Goal: Information Seeking & Learning: Learn about a topic

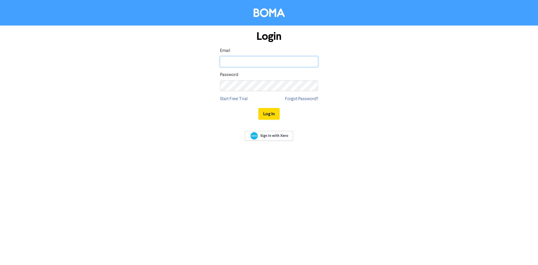
drag, startPoint x: 271, startPoint y: 60, endPoint x: 269, endPoint y: 67, distance: 7.4
click at [271, 60] on input "email" at bounding box center [269, 61] width 98 height 11
type input "[EMAIL_ADDRESS][DOMAIN_NAME]"
click at [258, 108] on button "Log In" at bounding box center [268, 114] width 21 height 12
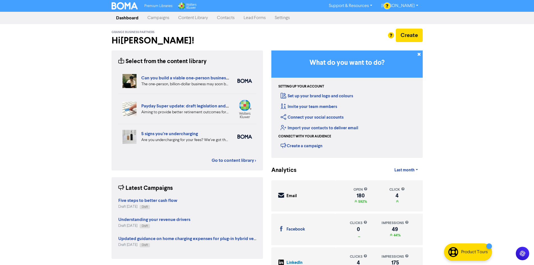
click at [189, 20] on link "Content Library" at bounding box center [193, 17] width 39 height 11
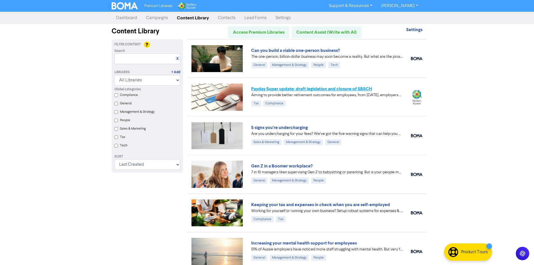
click at [352, 89] on link "Payday Super update: draft legislation and closure of SBSCH" at bounding box center [311, 89] width 121 height 6
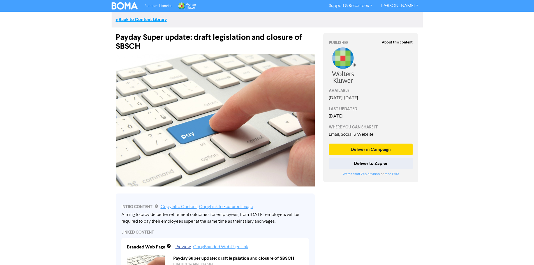
click at [139, 20] on link "<< Back to Content Library" at bounding box center [141, 20] width 51 height 6
